Goal: Obtain resource: Download file/media

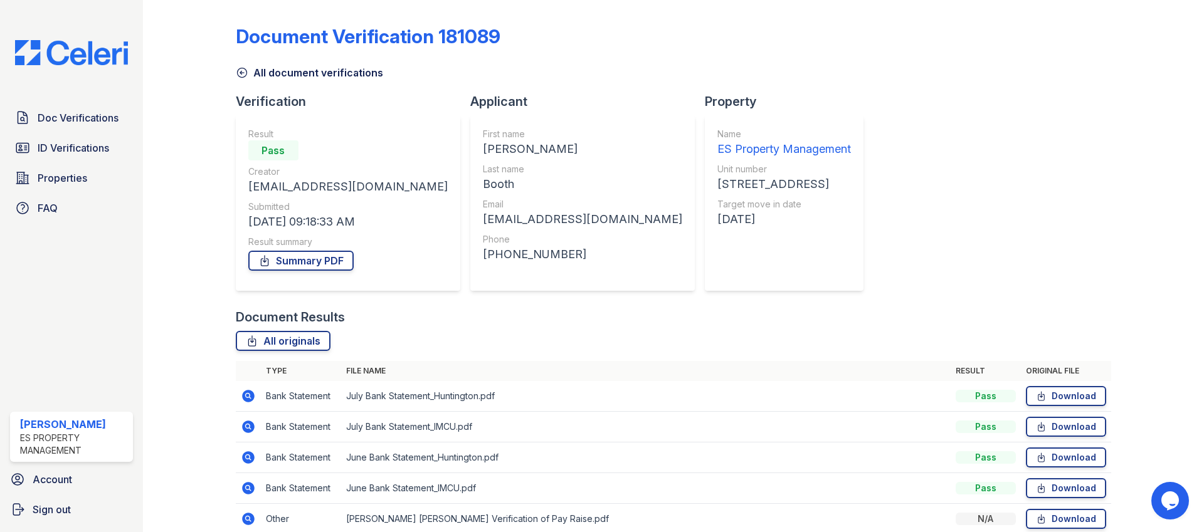
scroll to position [226, 0]
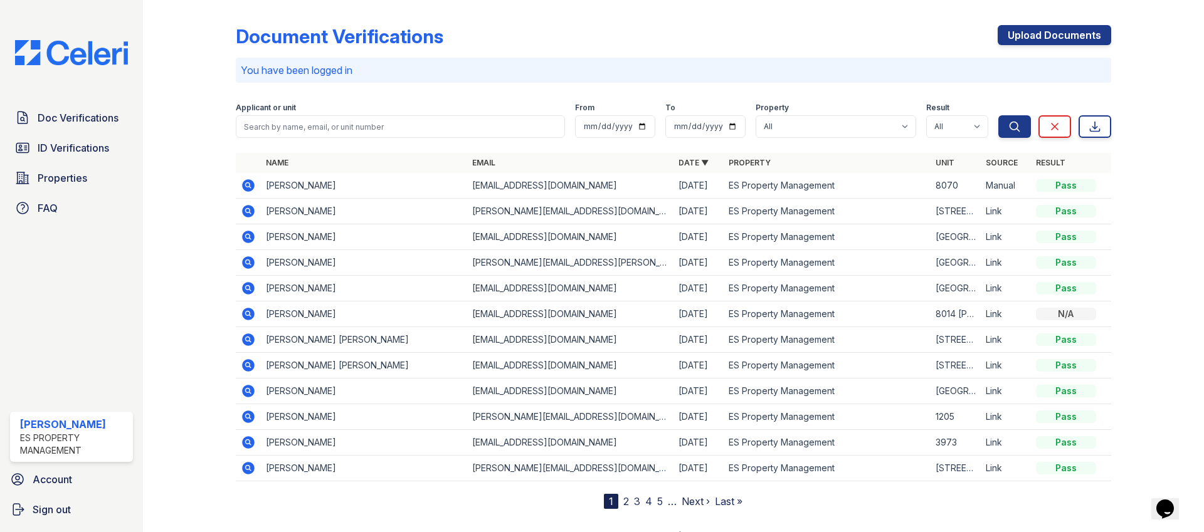
click at [250, 344] on icon at bounding box center [248, 340] width 13 height 13
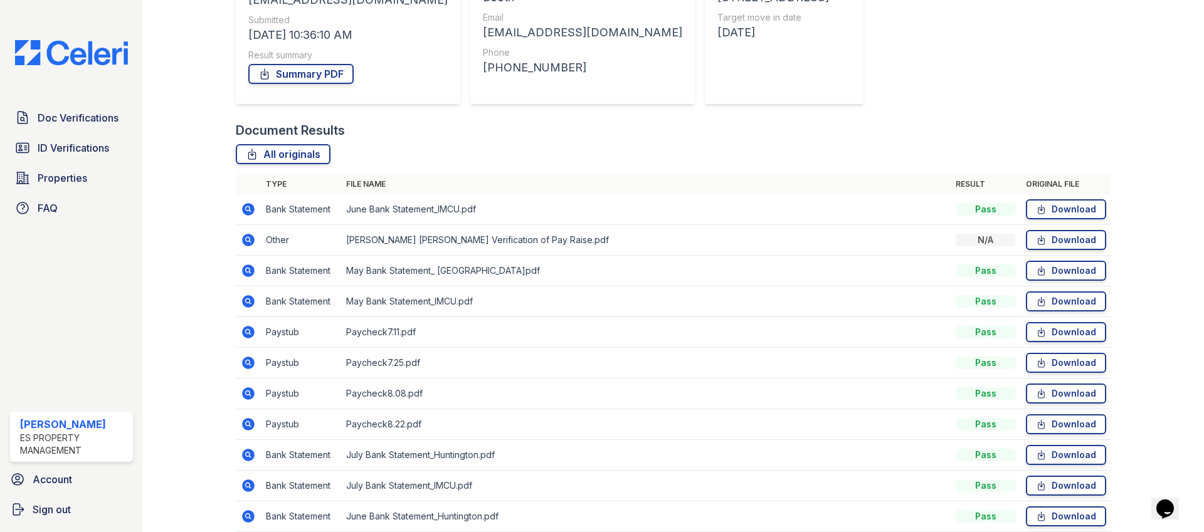
scroll to position [160, 0]
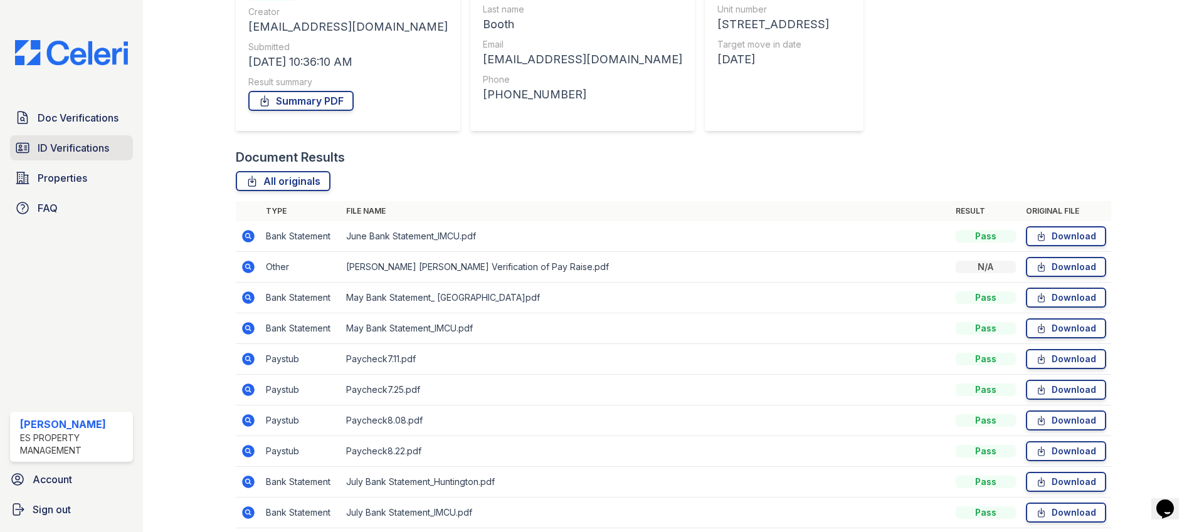
click at [61, 136] on link "ID Verifications" at bounding box center [71, 147] width 123 height 25
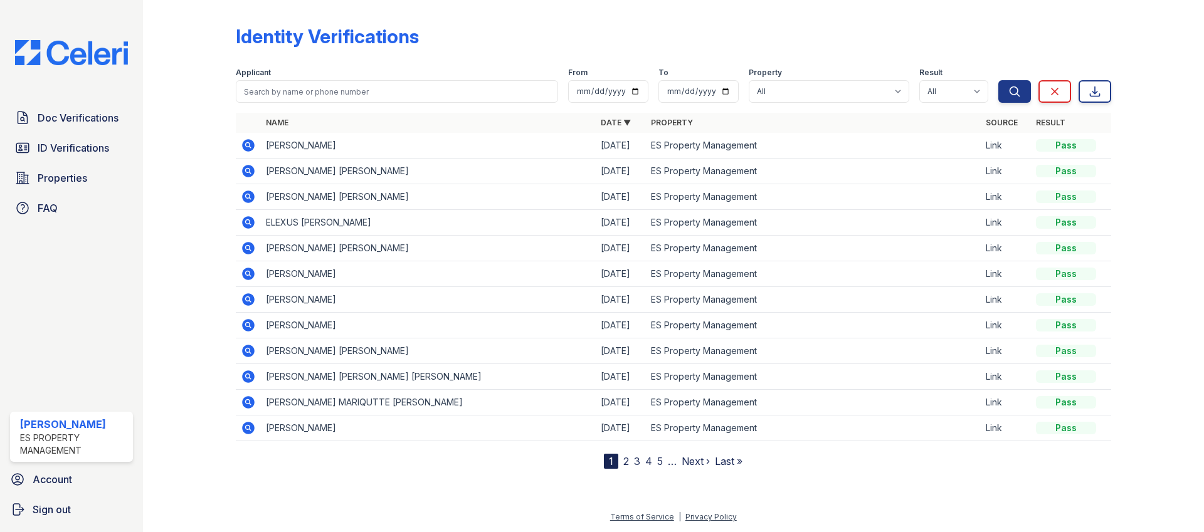
click at [245, 196] on icon at bounding box center [248, 196] width 15 height 15
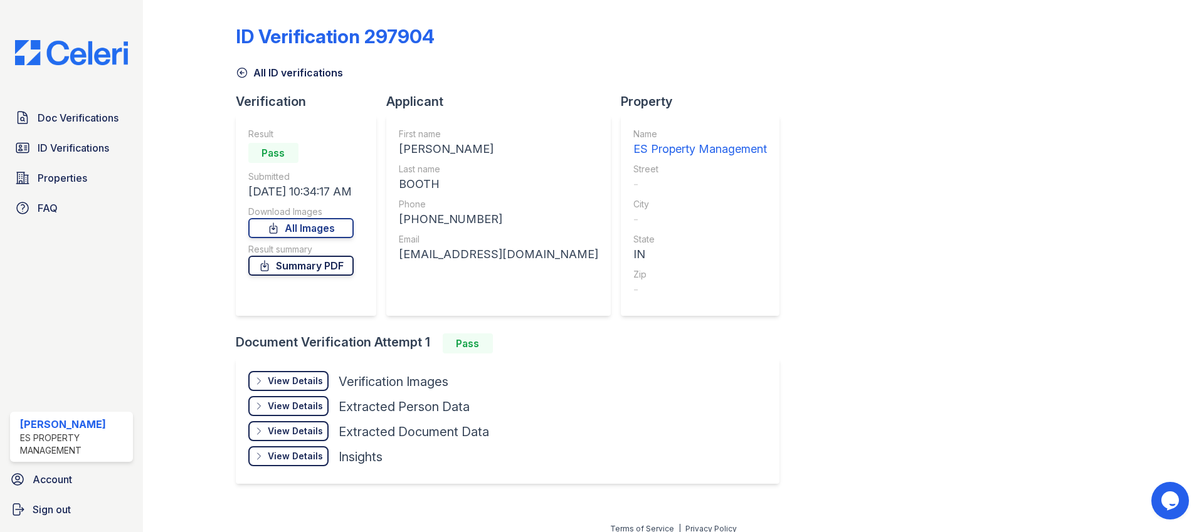
click at [327, 268] on link "Summary PDF" at bounding box center [300, 266] width 105 height 20
click at [88, 122] on span "Doc Verifications" at bounding box center [78, 117] width 81 height 15
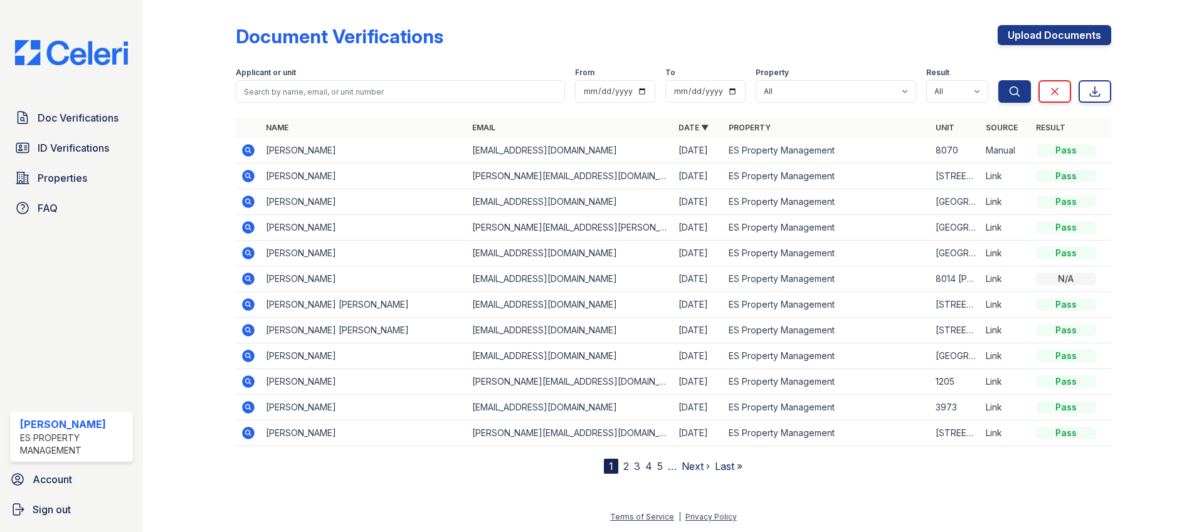
click at [249, 407] on icon at bounding box center [247, 406] width 3 height 3
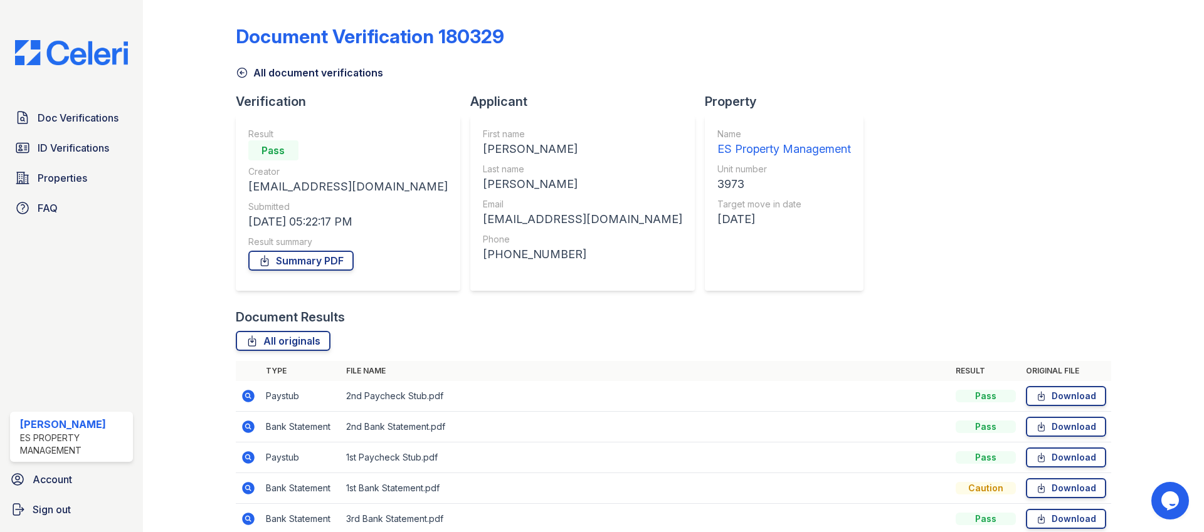
scroll to position [58, 0]
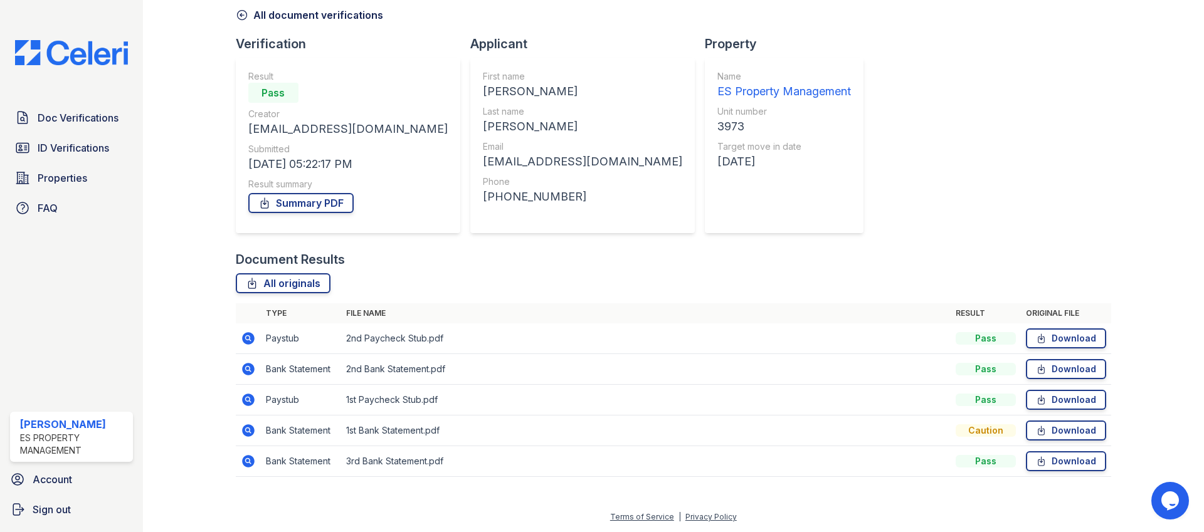
click at [247, 433] on icon at bounding box center [248, 430] width 13 height 13
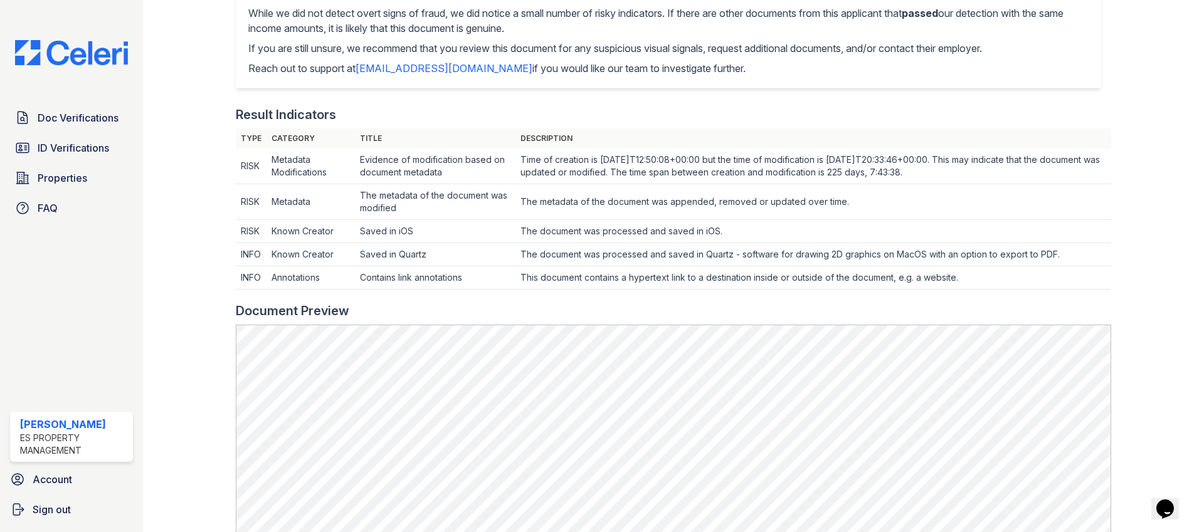
scroll to position [327, 0]
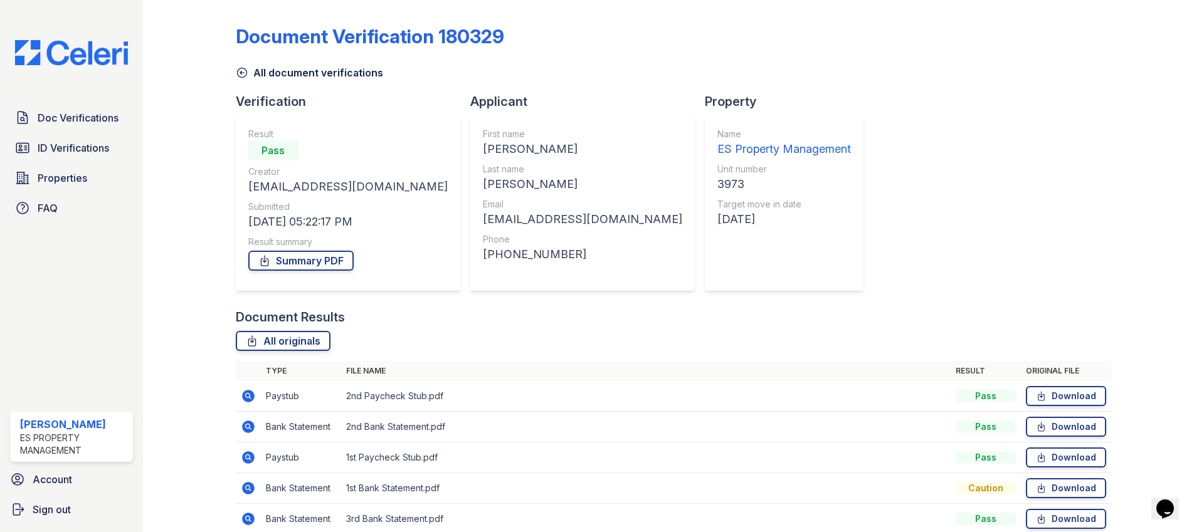
scroll to position [58, 0]
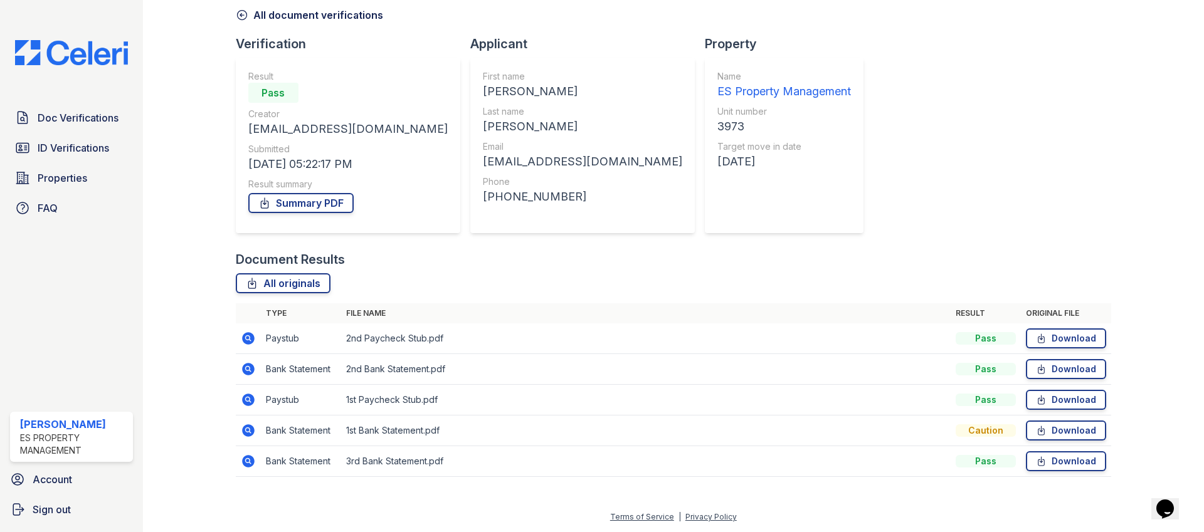
click at [244, 369] on icon at bounding box center [248, 369] width 13 height 13
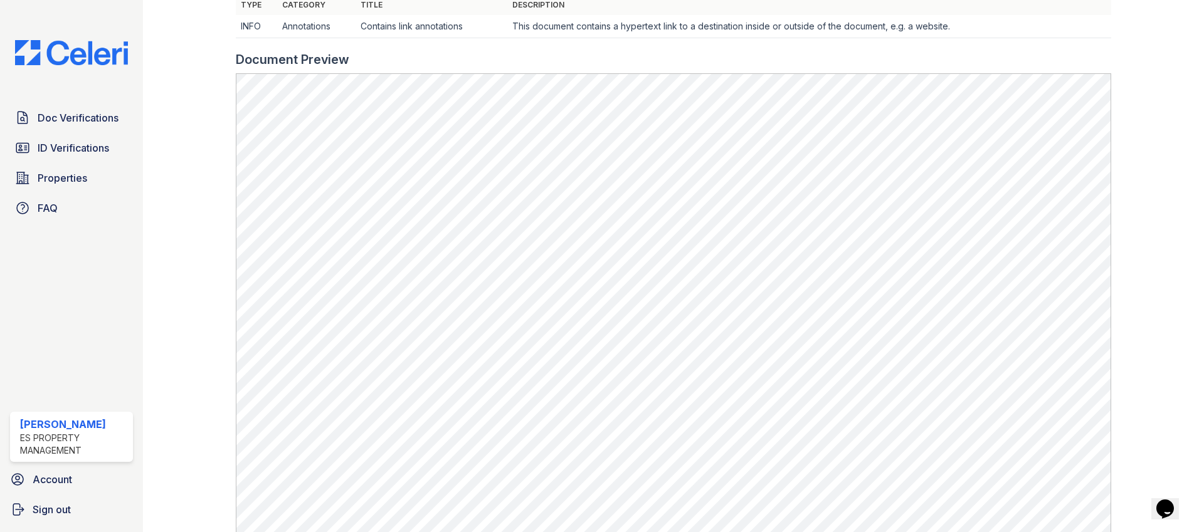
scroll to position [419, 0]
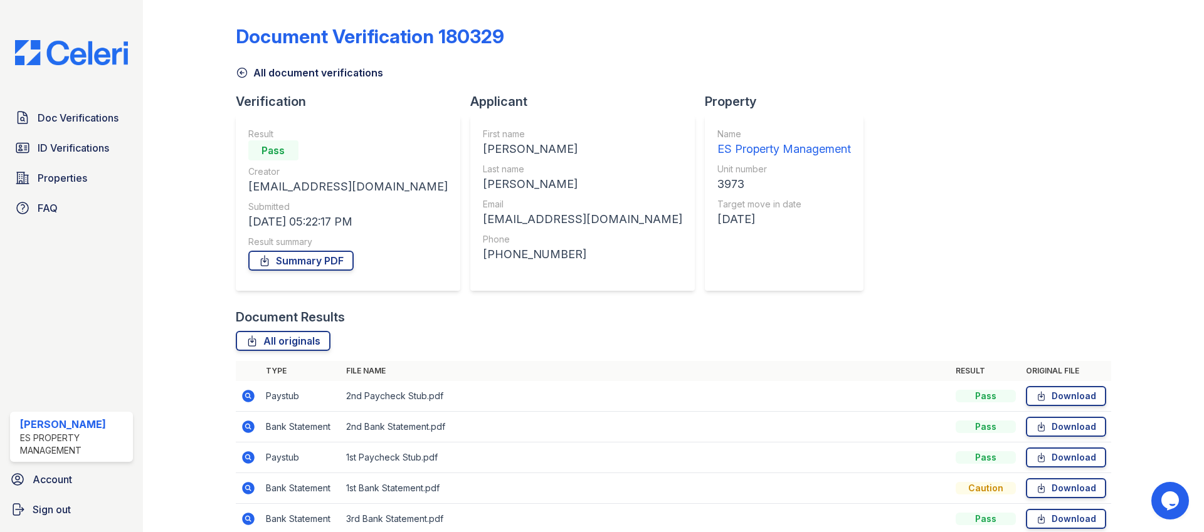
scroll to position [58, 0]
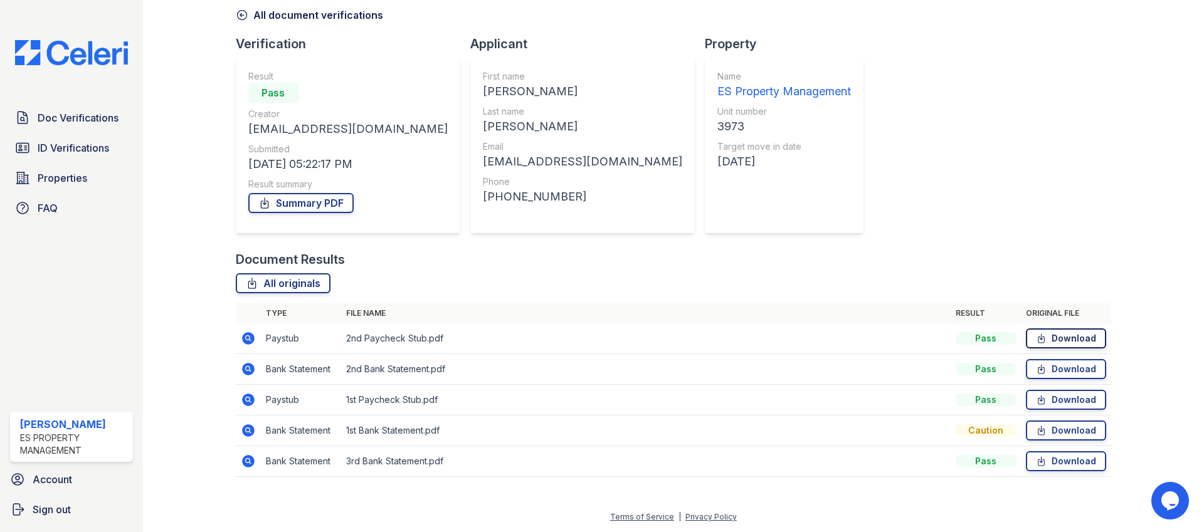
click at [1075, 341] on link "Download" at bounding box center [1066, 338] width 80 height 20
click at [1073, 370] on link "Download" at bounding box center [1066, 369] width 80 height 20
click at [1066, 402] on link "Download" at bounding box center [1066, 400] width 80 height 20
click at [1059, 434] on link "Download" at bounding box center [1066, 431] width 80 height 20
click at [1054, 468] on link "Download" at bounding box center [1066, 461] width 80 height 20
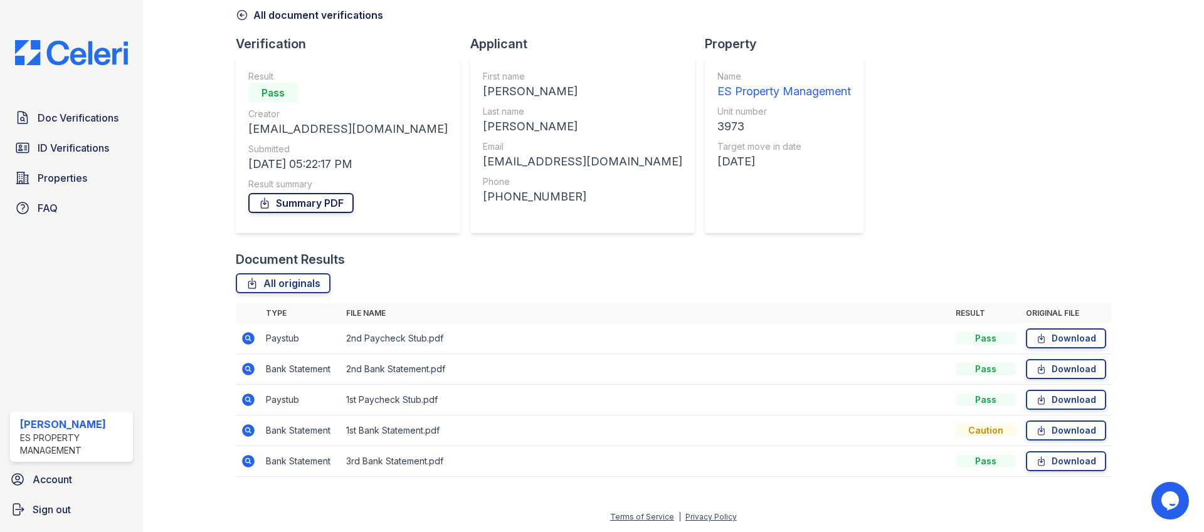
click at [328, 206] on link "Summary PDF" at bounding box center [300, 203] width 105 height 20
click at [107, 132] on div "Doc Verifications ID Verifications Properties FAQ" at bounding box center [71, 162] width 133 height 115
click at [102, 145] on span "ID Verifications" at bounding box center [73, 147] width 71 height 15
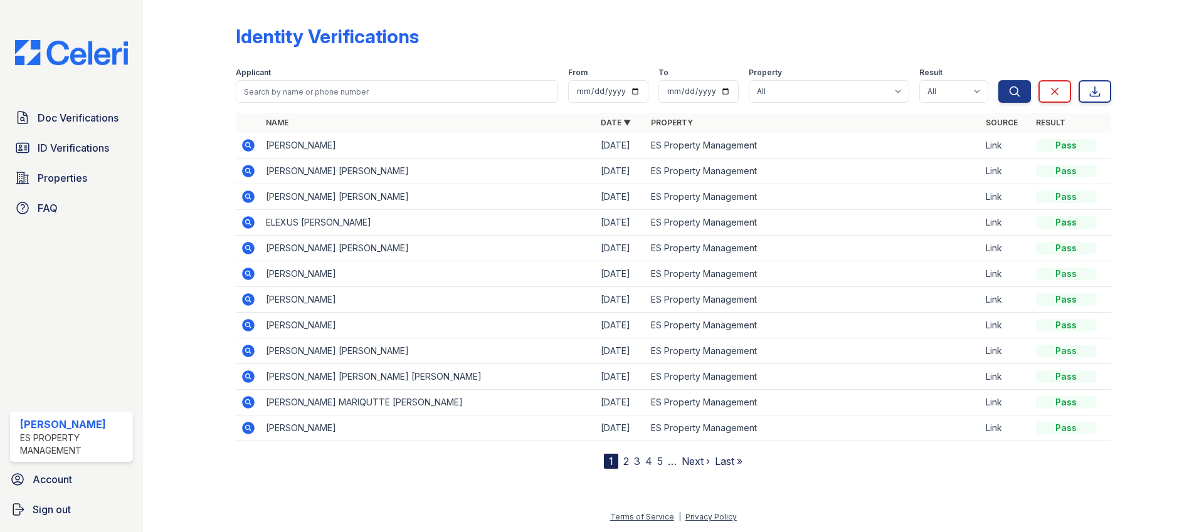
click at [245, 249] on icon at bounding box center [248, 248] width 15 height 15
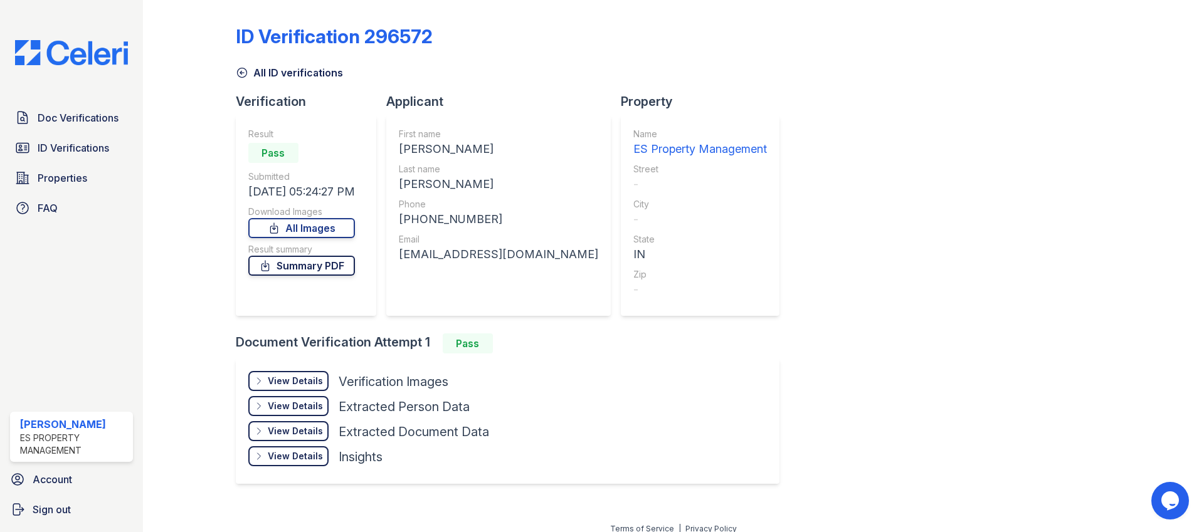
click at [312, 262] on link "Summary PDF" at bounding box center [301, 266] width 107 height 20
click at [80, 149] on span "ID Verifications" at bounding box center [73, 147] width 71 height 15
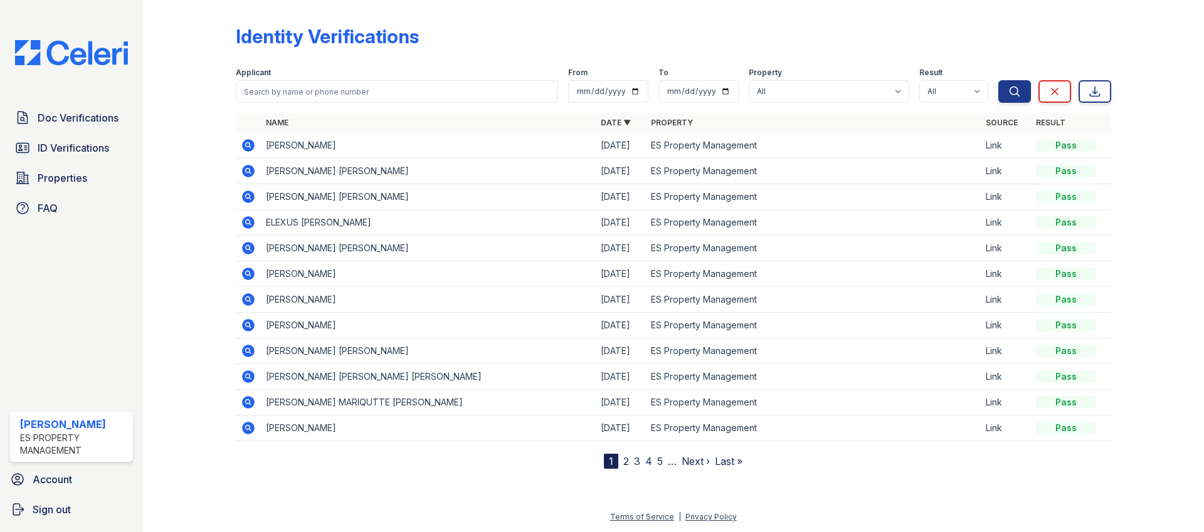
click at [250, 277] on icon at bounding box center [248, 274] width 13 height 13
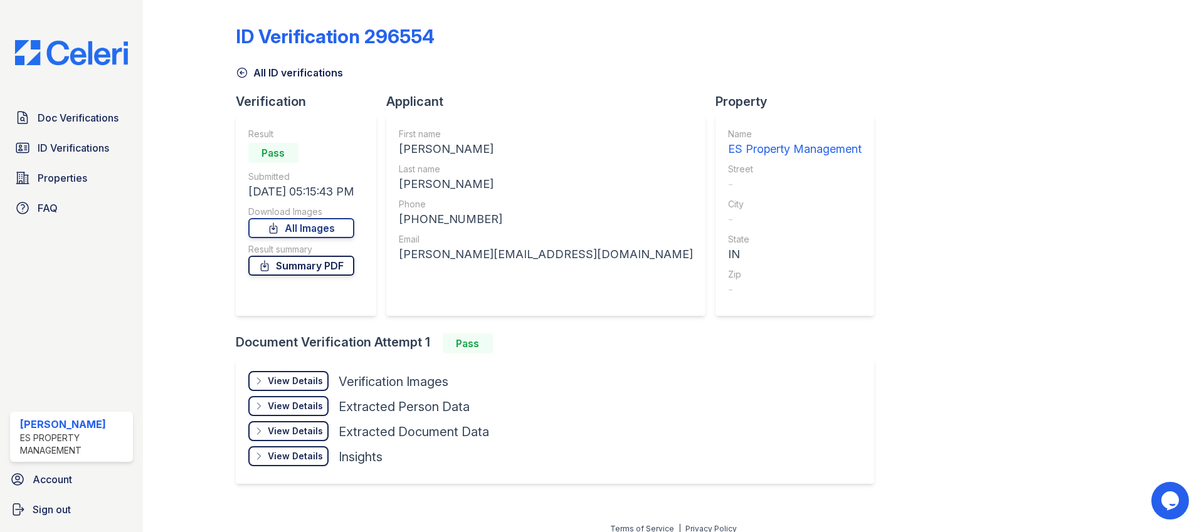
click at [283, 262] on link "Summary PDF" at bounding box center [301, 266] width 106 height 20
click at [88, 127] on link "Doc Verifications" at bounding box center [71, 117] width 123 height 25
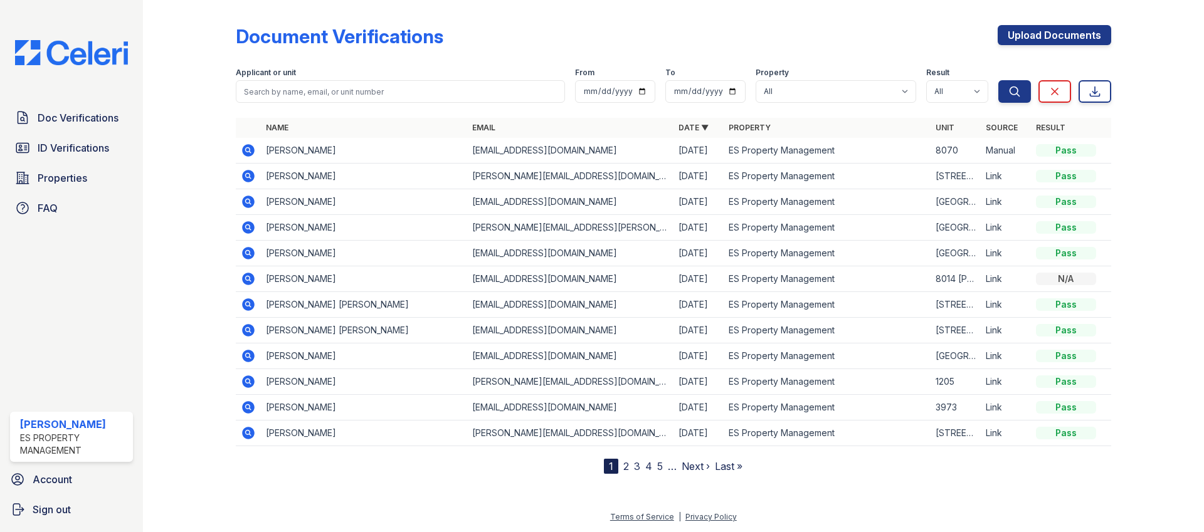
click at [245, 433] on icon at bounding box center [248, 433] width 15 height 15
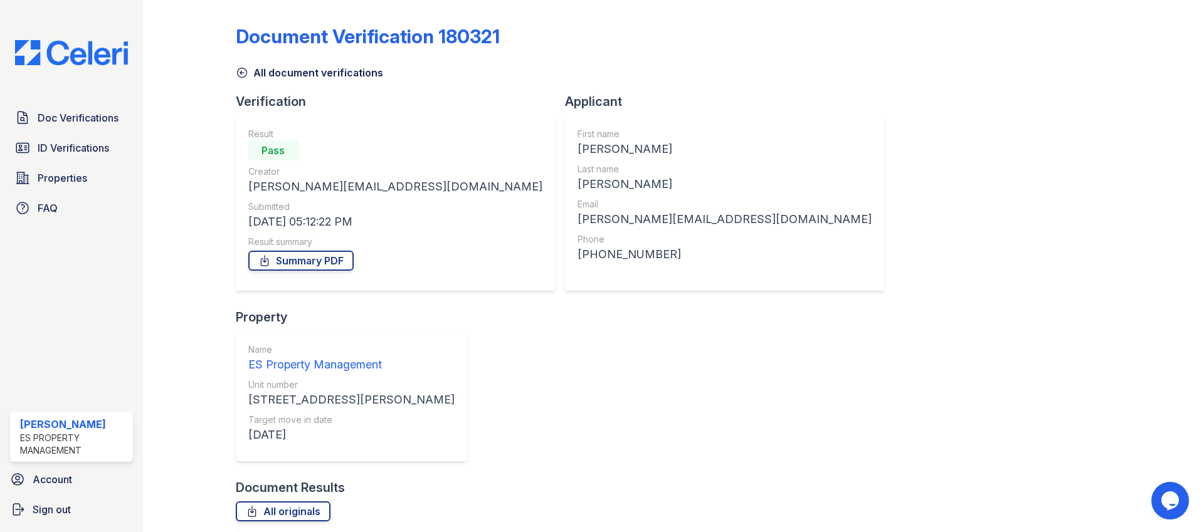
click at [295, 266] on link "Summary PDF" at bounding box center [300, 261] width 105 height 20
